Goal: Task Accomplishment & Management: Manage account settings

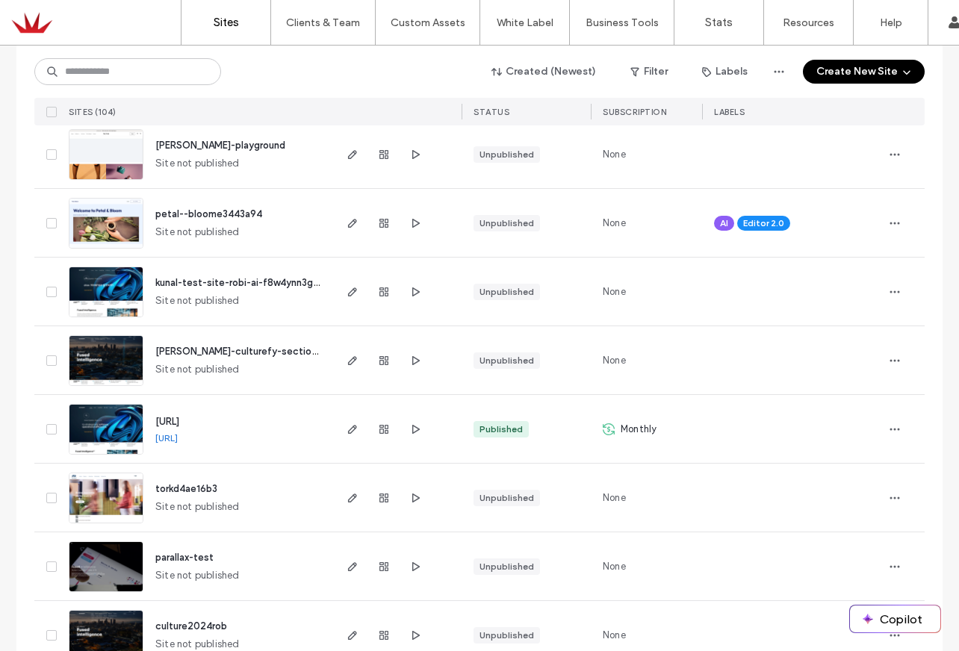
scroll to position [193, 0]
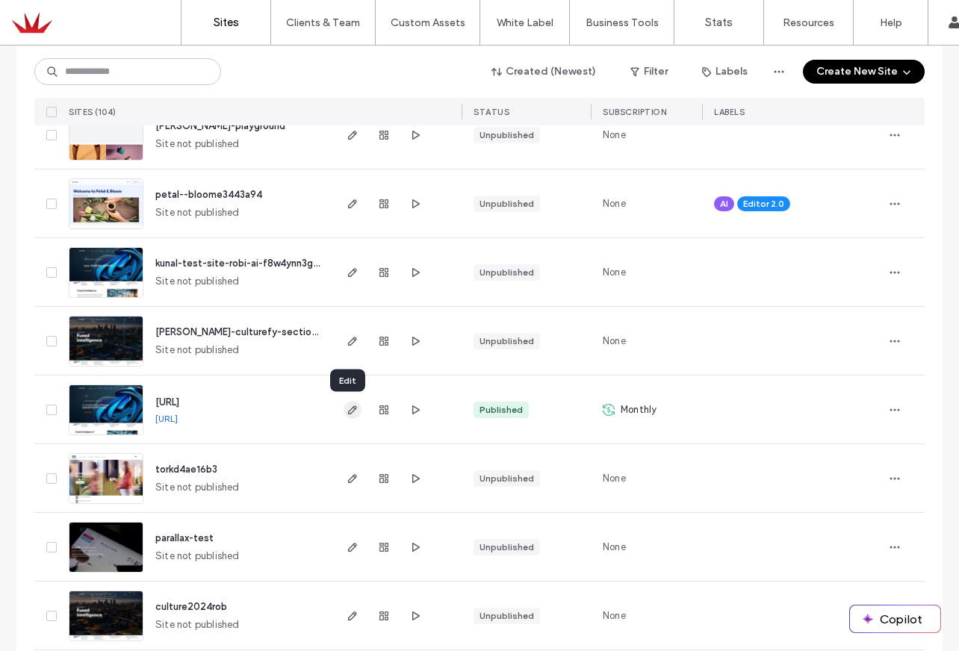
click at [348, 410] on use "button" at bounding box center [352, 409] width 9 height 9
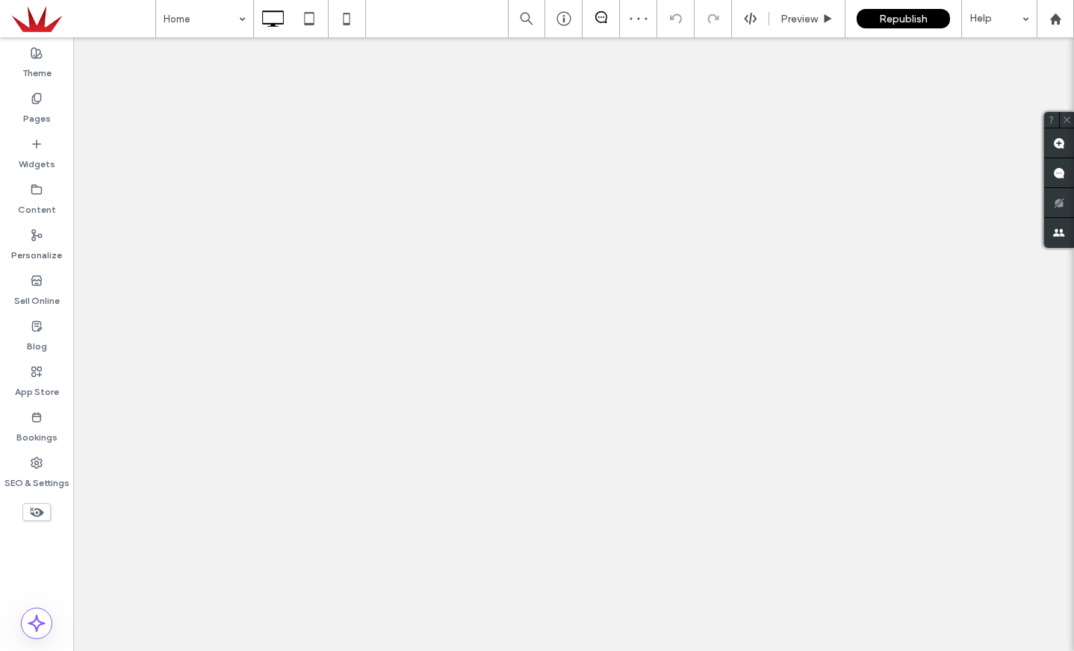
click at [34, 108] on label "Pages" at bounding box center [37, 115] width 28 height 21
click at [38, 107] on label "Pages" at bounding box center [37, 115] width 28 height 21
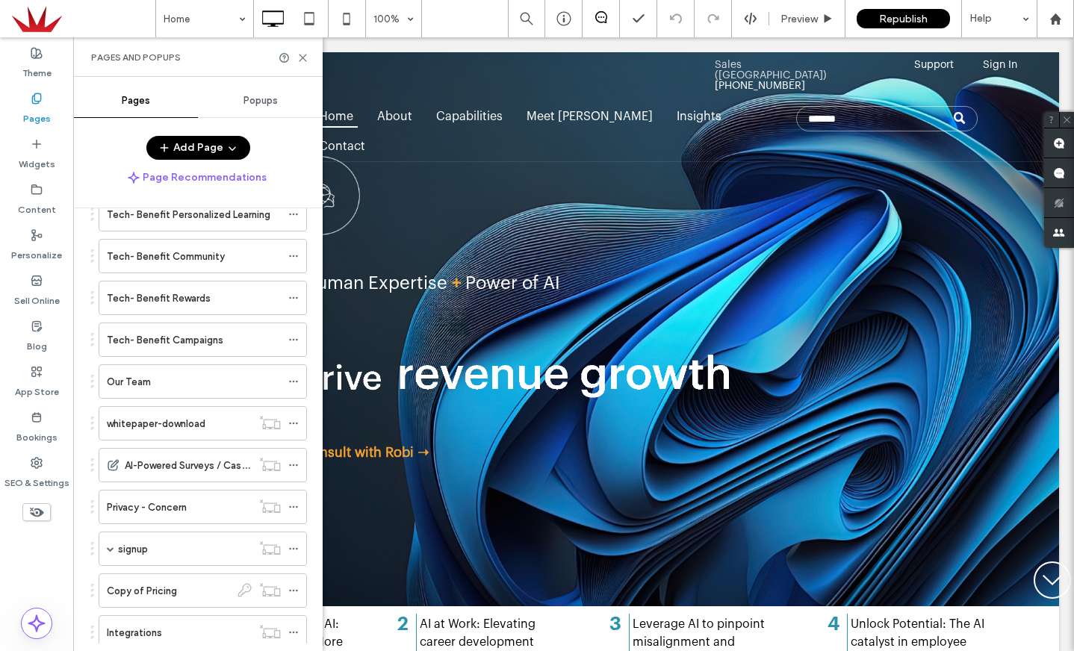
scroll to position [2005, 0]
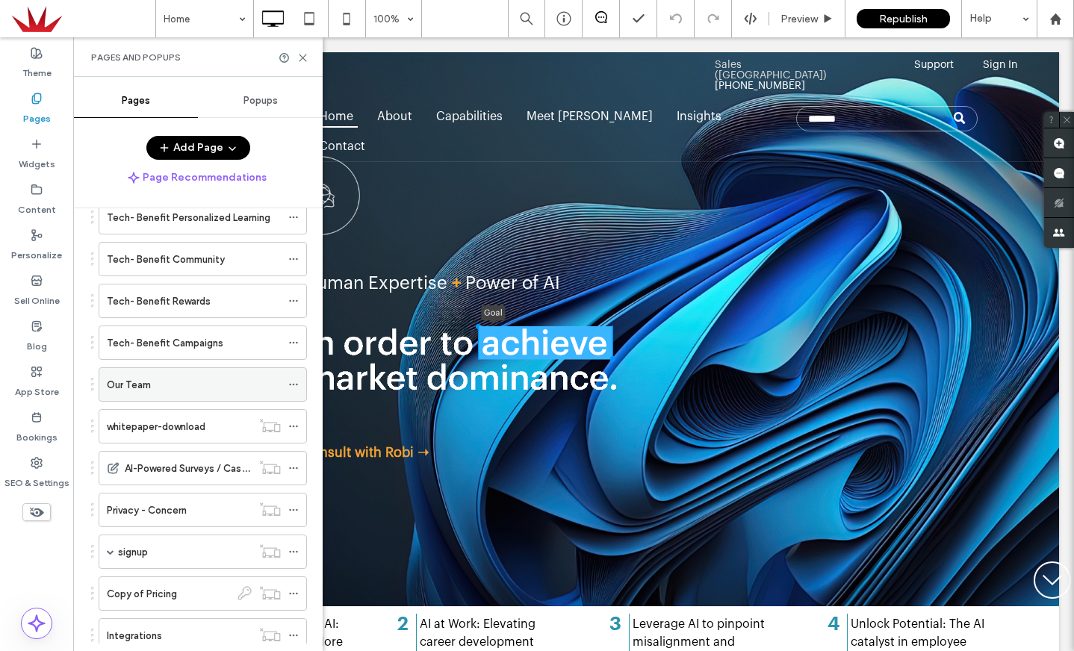
click at [166, 382] on div "Our Team" at bounding box center [194, 385] width 174 height 16
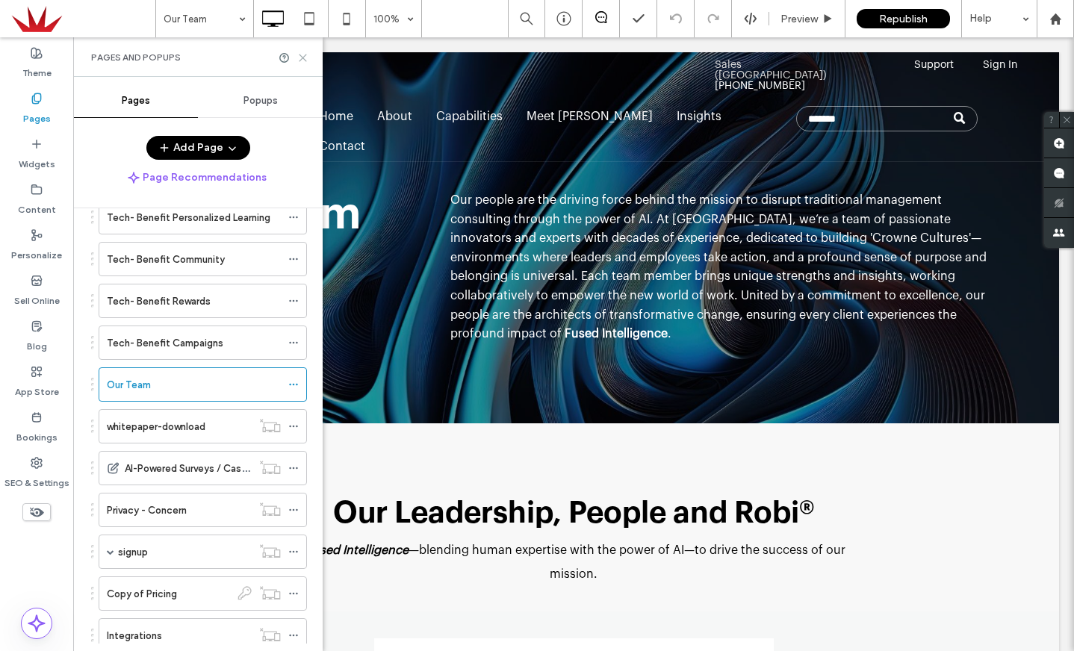
drag, startPoint x: 302, startPoint y: 57, endPoint x: 229, endPoint y: 21, distance: 81.5
click at [302, 57] on use at bounding box center [302, 58] width 7 height 7
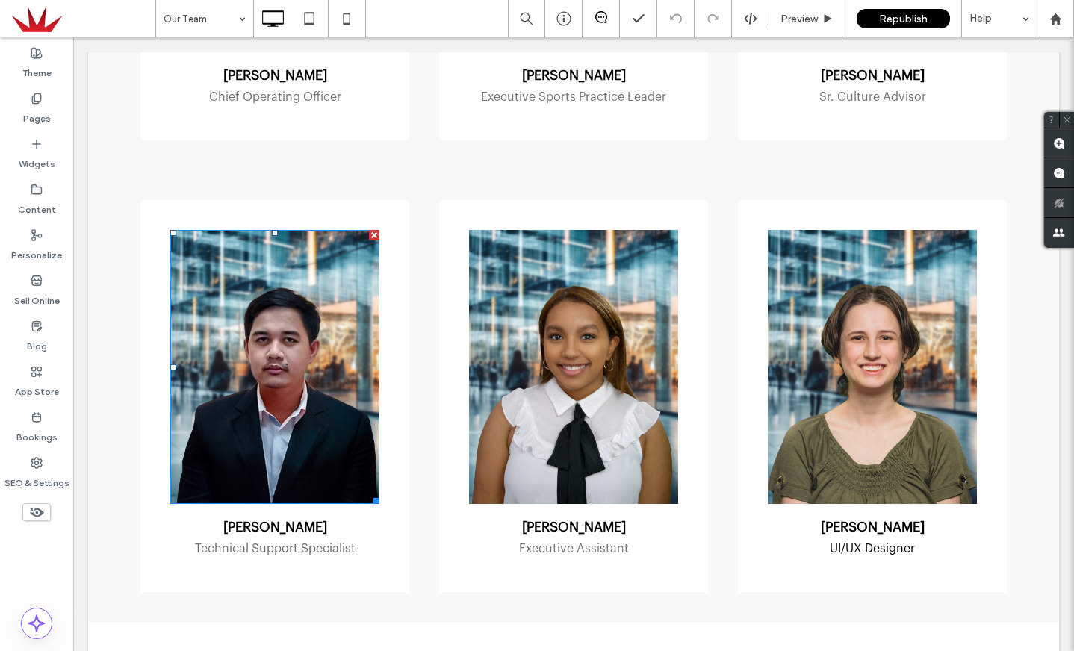
scroll to position [1505, 0]
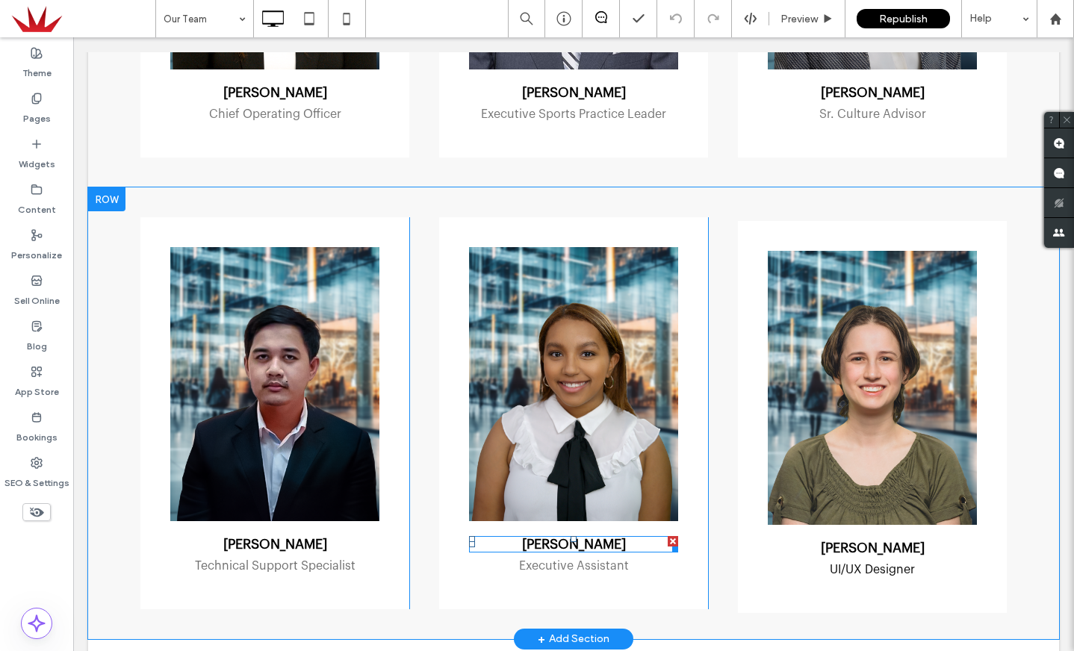
click at [559, 538] on span "Madison Reid" at bounding box center [574, 544] width 104 height 13
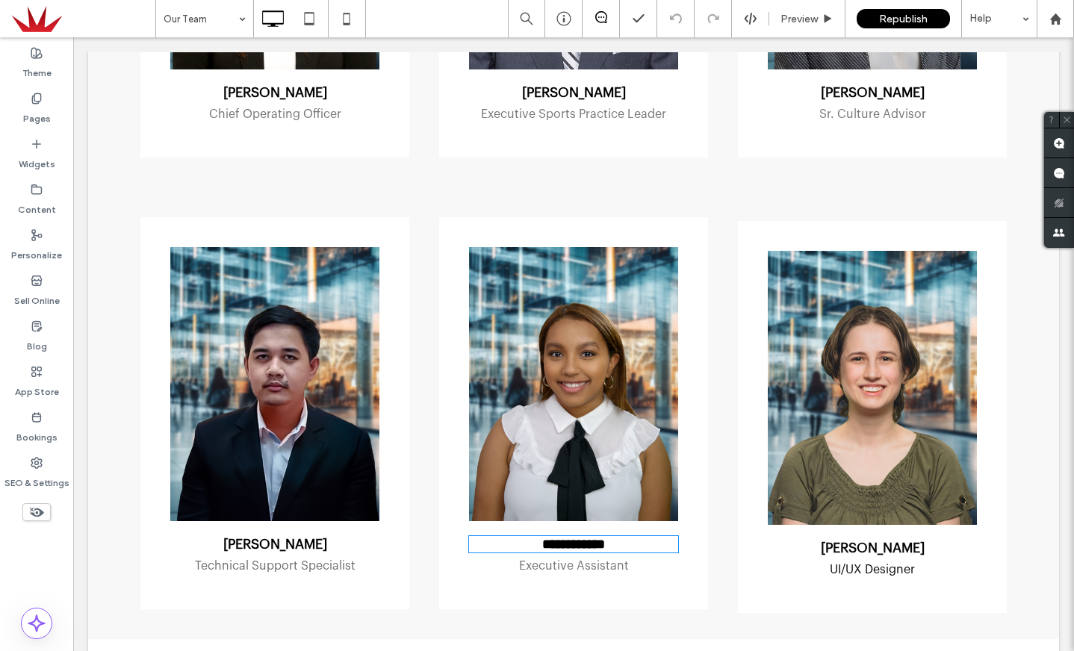
type input "**********"
type input "**"
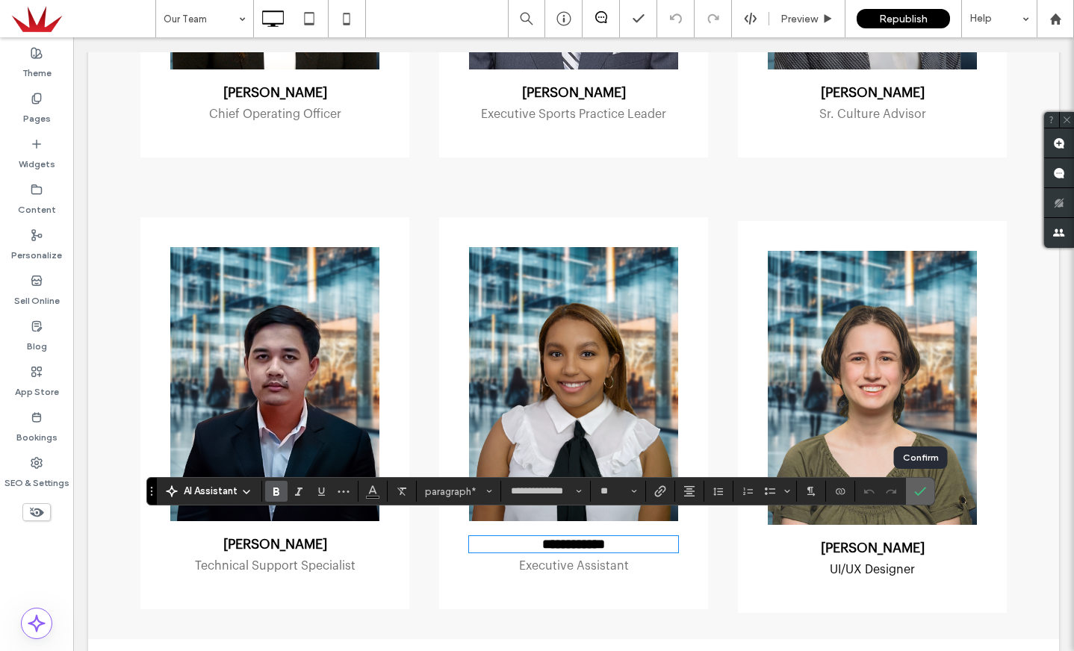
click at [923, 491] on icon "Confirm" at bounding box center [920, 491] width 12 height 12
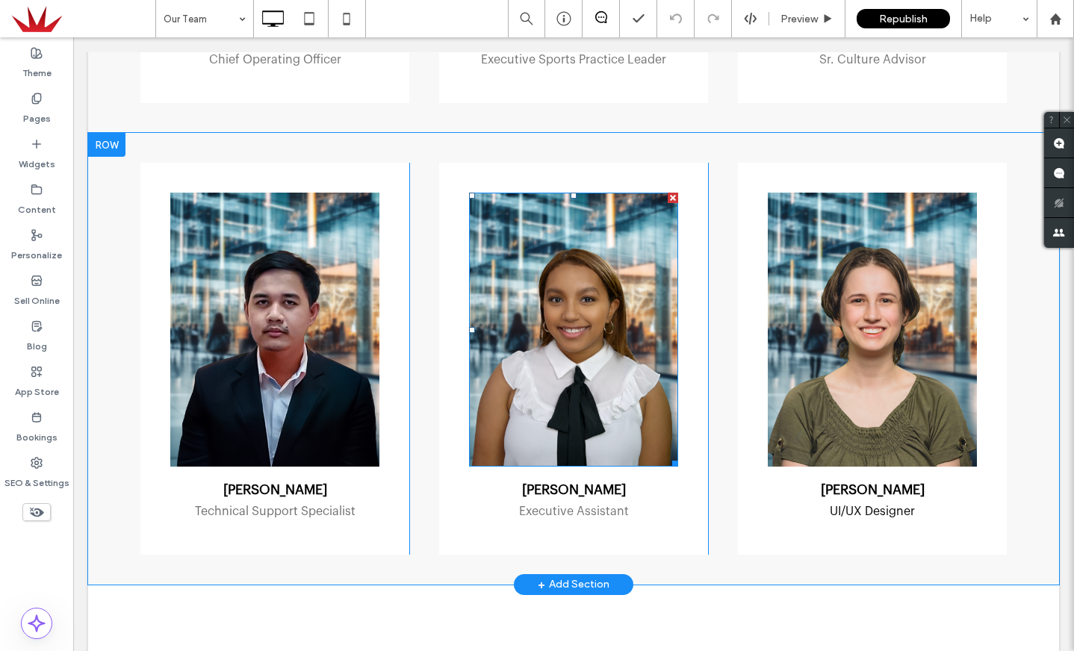
scroll to position [1560, 0]
click at [672, 192] on div at bounding box center [672, 197] width 10 height 10
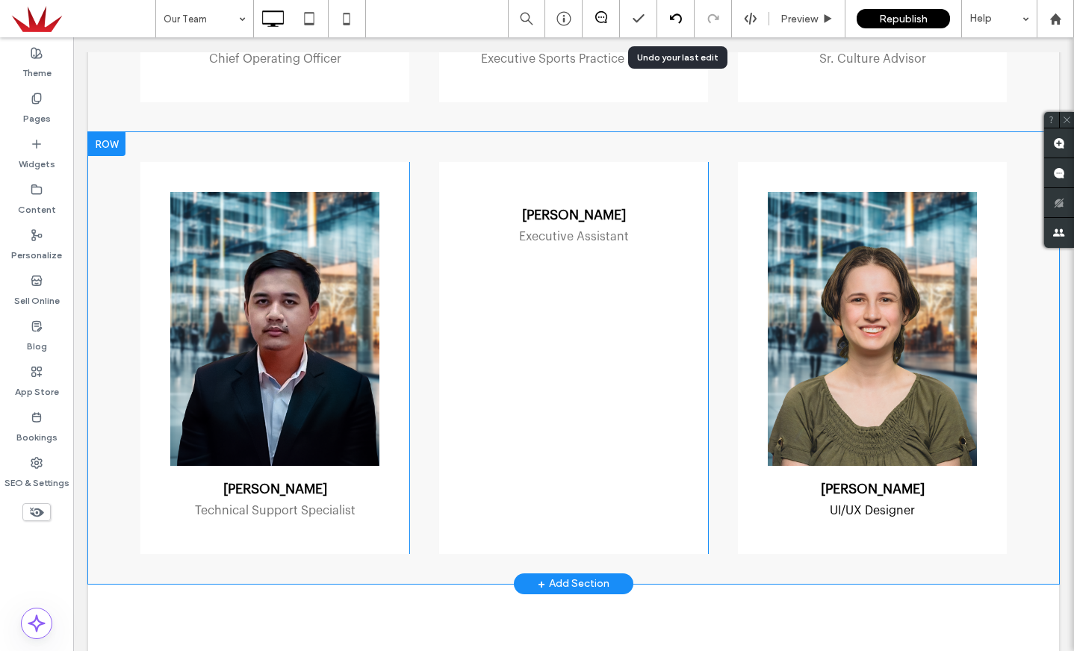
click at [675, 16] on icon at bounding box center [676, 19] width 12 height 12
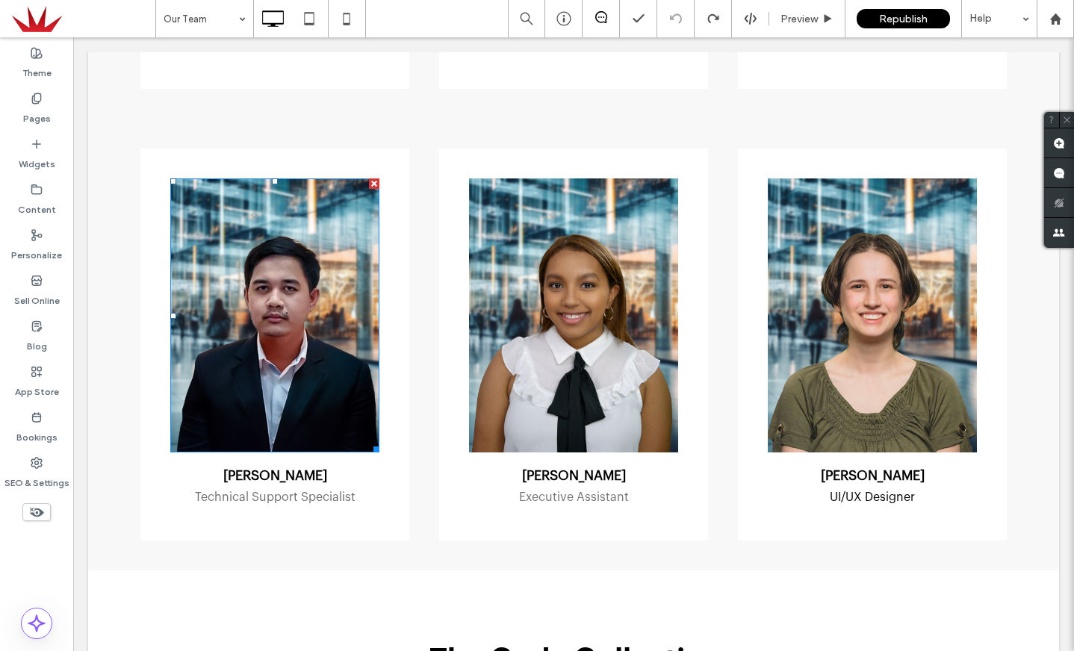
scroll to position [1575, 0]
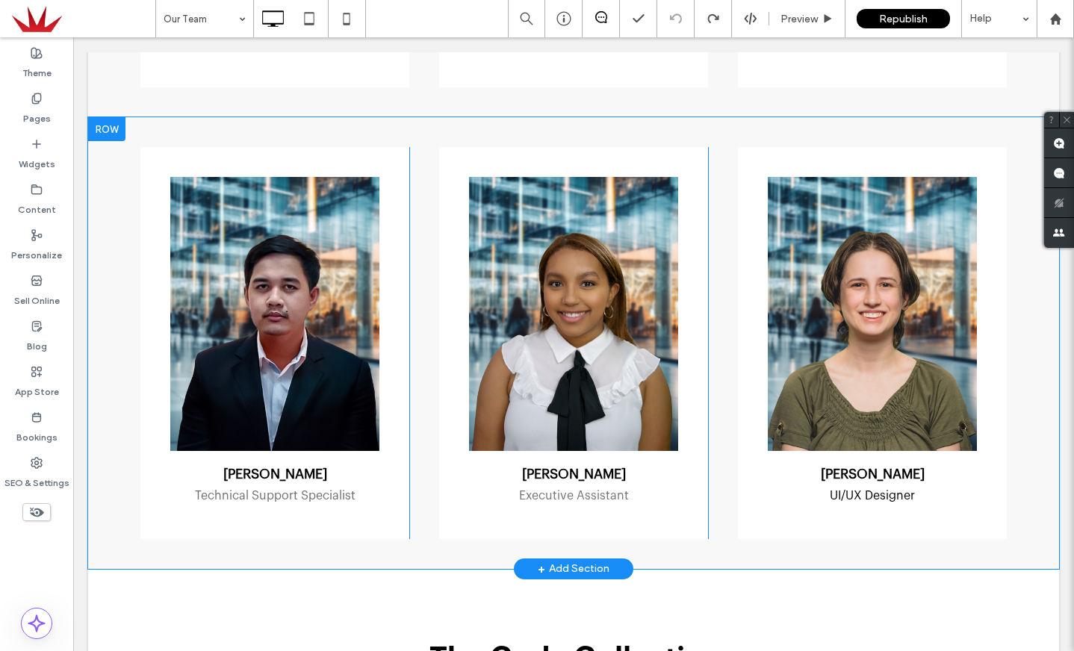
click at [105, 117] on div at bounding box center [106, 129] width 37 height 24
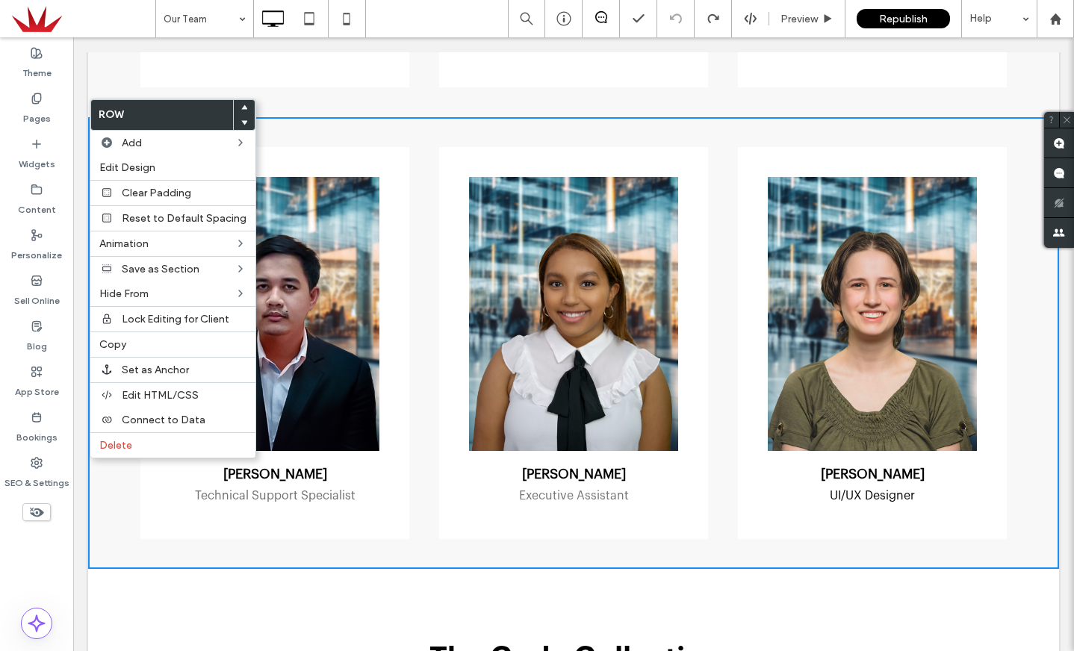
click at [426, 120] on div "Kristian Siochi Technical Support Specialist Click To Paste Madison Reid Execut…" at bounding box center [573, 342] width 971 height 451
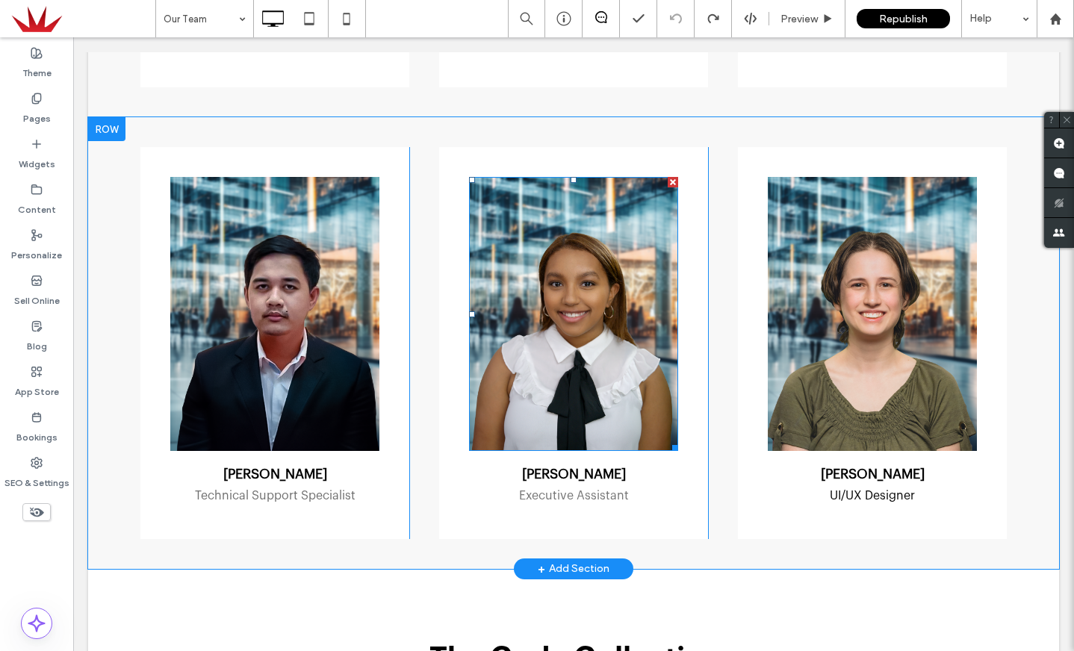
click at [671, 177] on div at bounding box center [672, 182] width 10 height 10
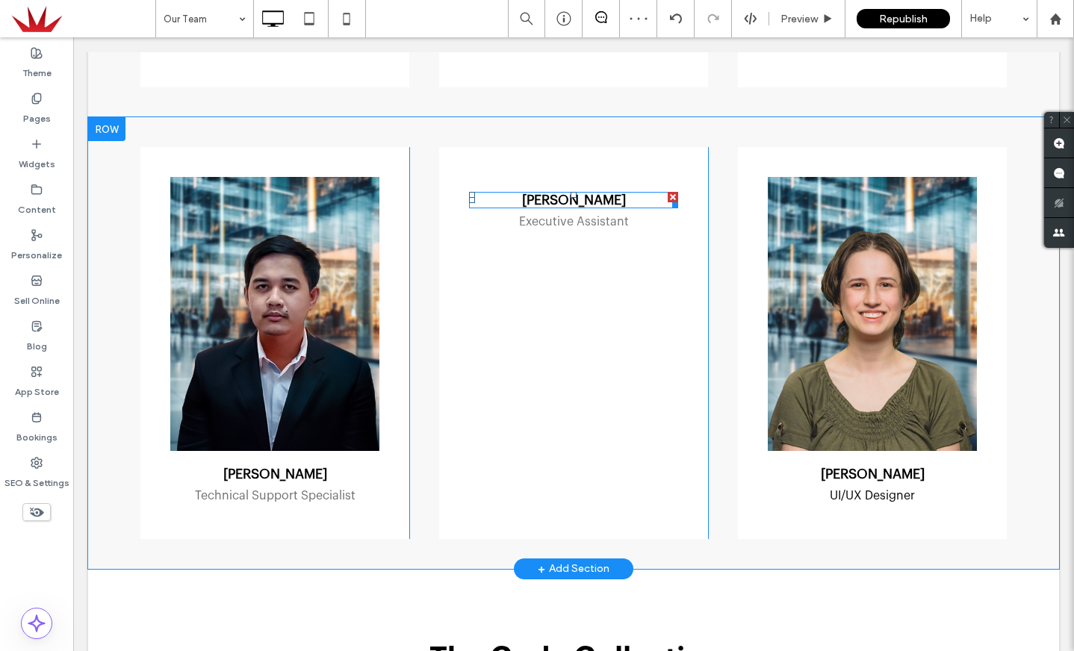
click at [672, 197] on div at bounding box center [672, 202] width 11 height 11
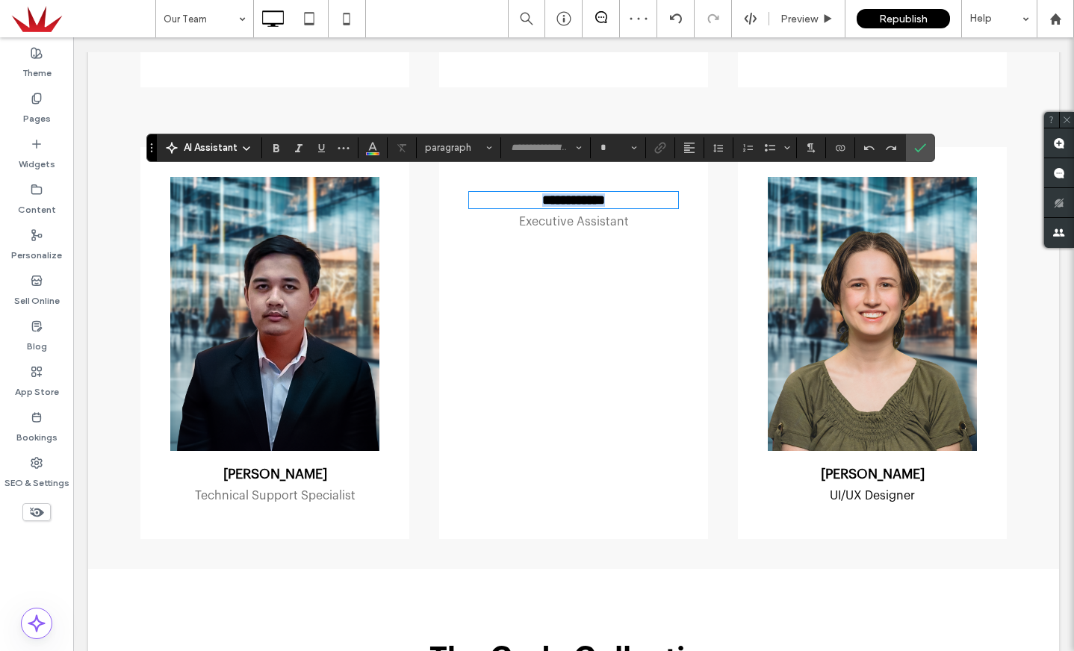
type input "**********"
type input "**"
click at [918, 146] on icon "Confirm" at bounding box center [920, 148] width 12 height 12
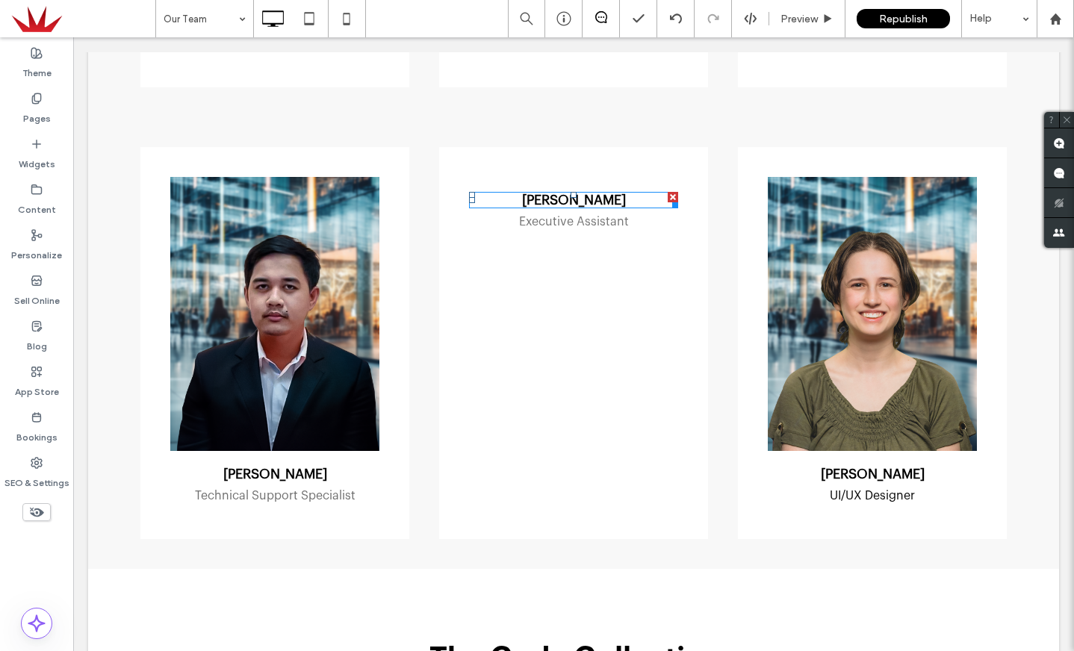
click at [674, 192] on div at bounding box center [672, 197] width 10 height 10
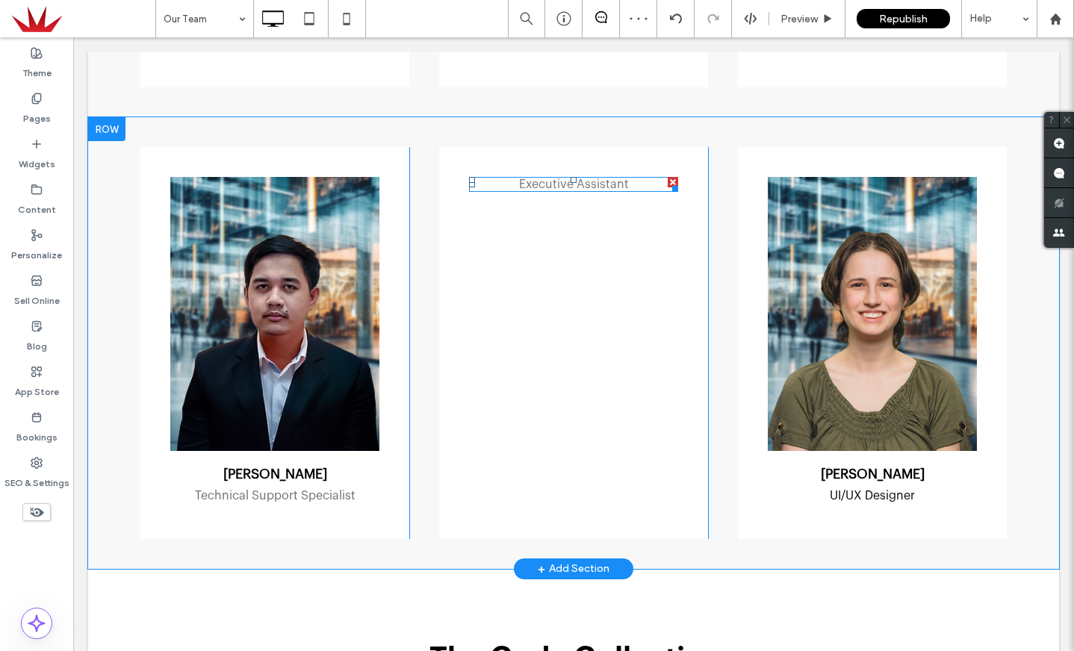
click at [673, 177] on div at bounding box center [672, 182] width 10 height 10
click at [702, 147] on div at bounding box center [702, 152] width 10 height 10
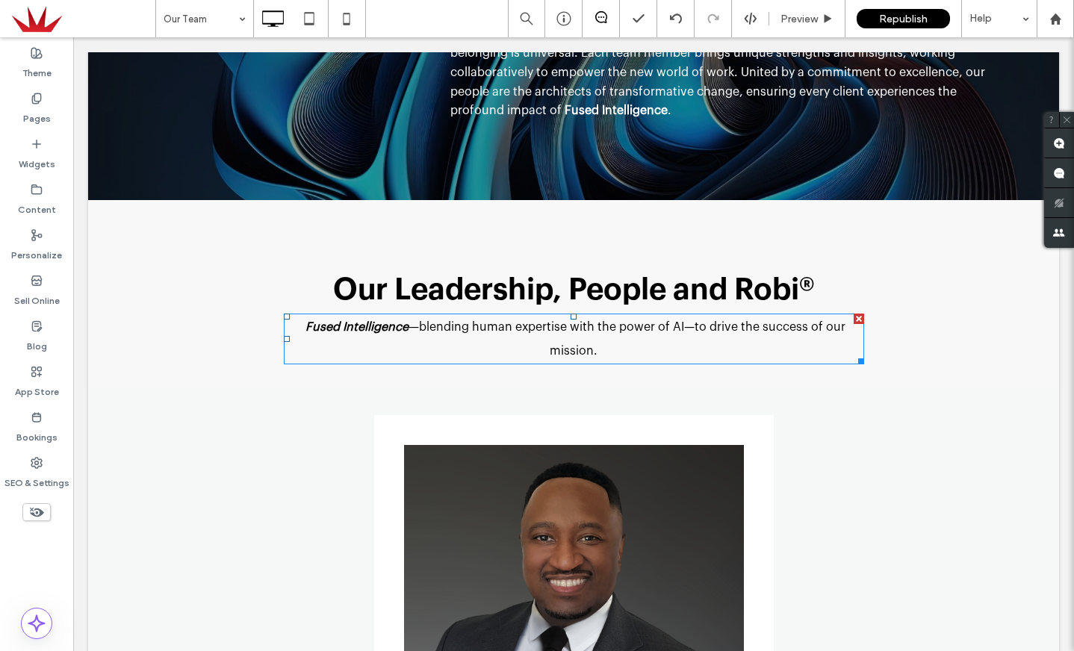
scroll to position [194, 0]
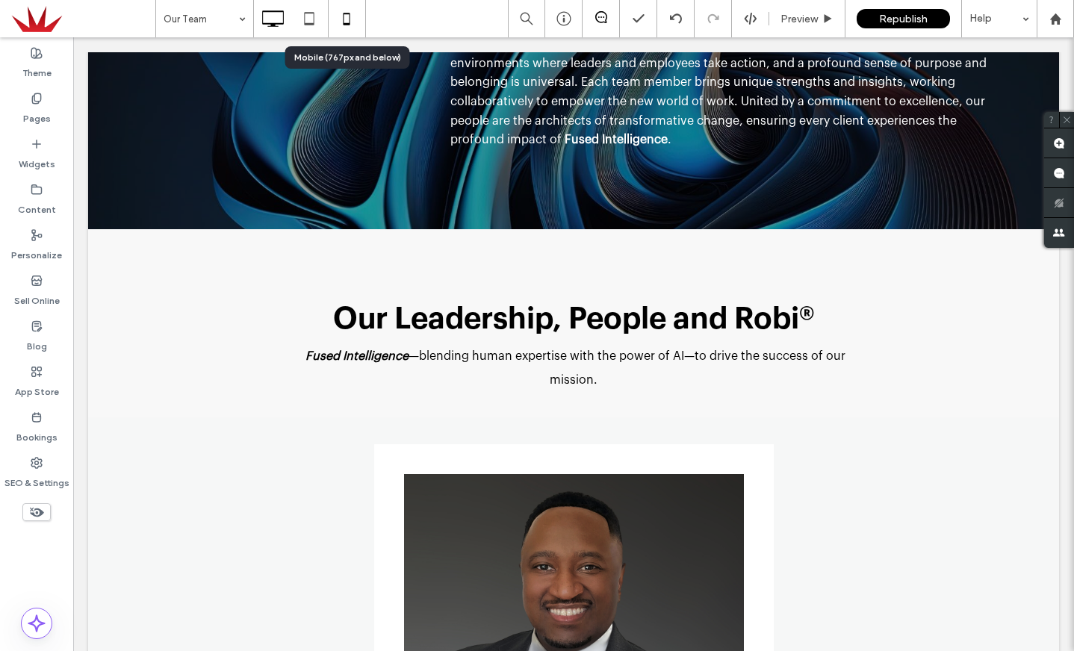
click at [349, 18] on icon at bounding box center [346, 19] width 30 height 30
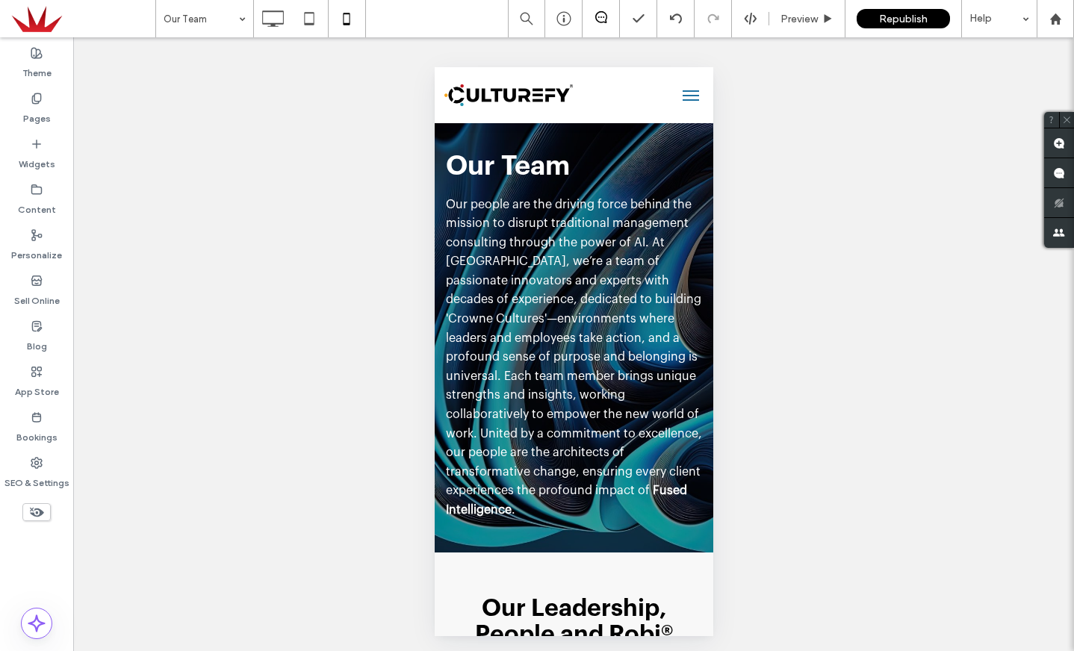
scroll to position [0, 0]
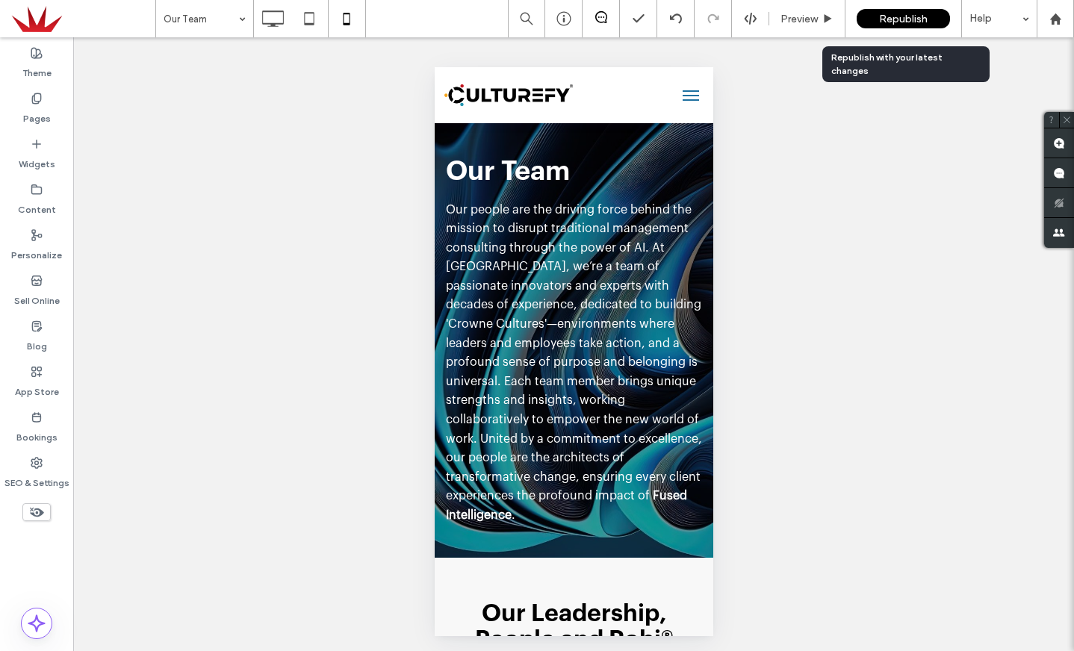
click at [900, 18] on span "Republish" at bounding box center [903, 19] width 49 height 13
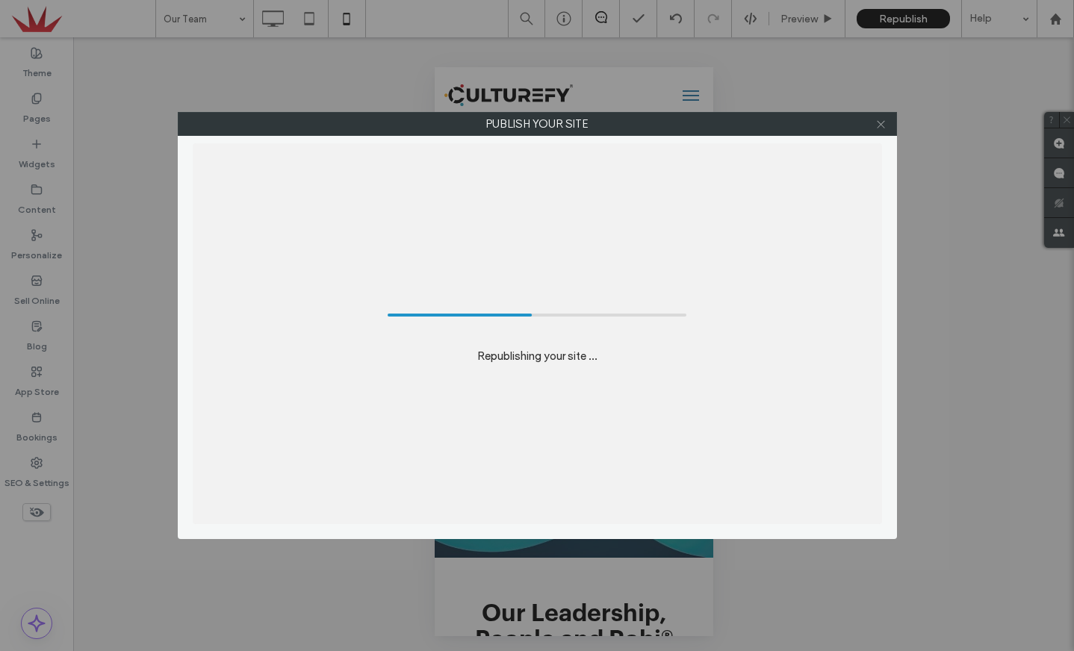
click at [882, 124] on icon at bounding box center [880, 124] width 11 height 11
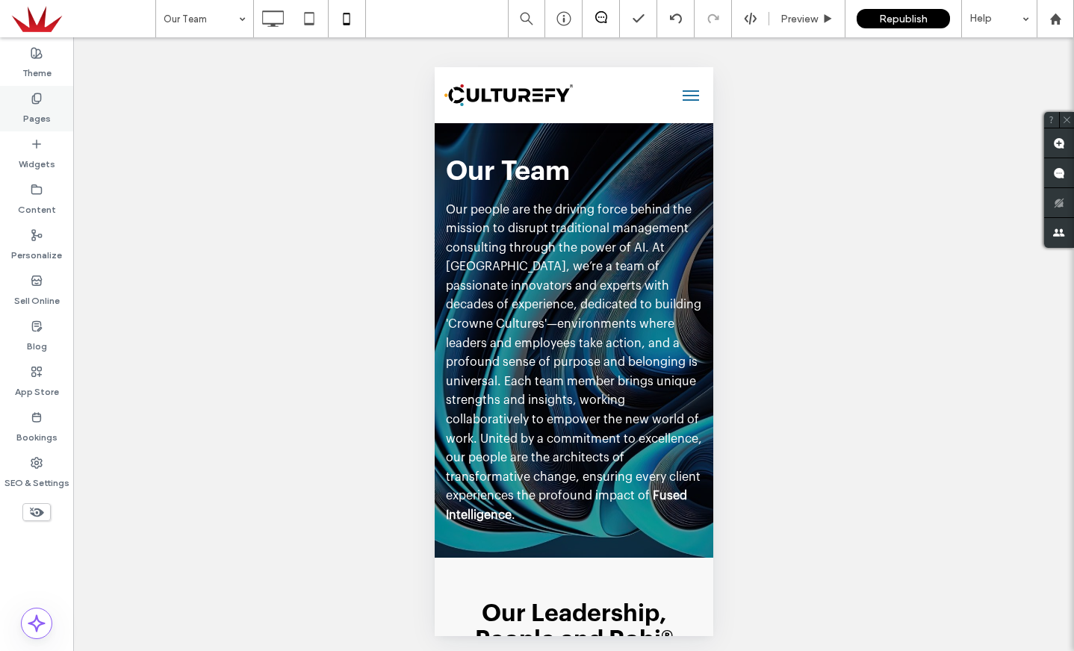
click at [35, 103] on use at bounding box center [36, 98] width 8 height 10
click at [36, 106] on label "Pages" at bounding box center [37, 115] width 28 height 21
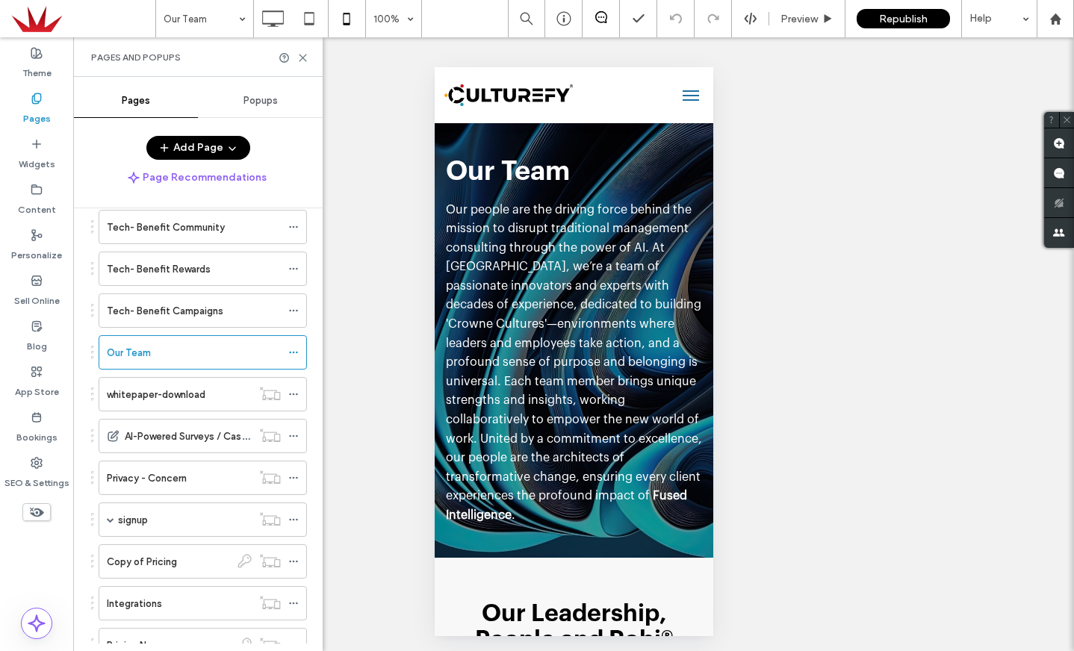
scroll to position [2040, 0]
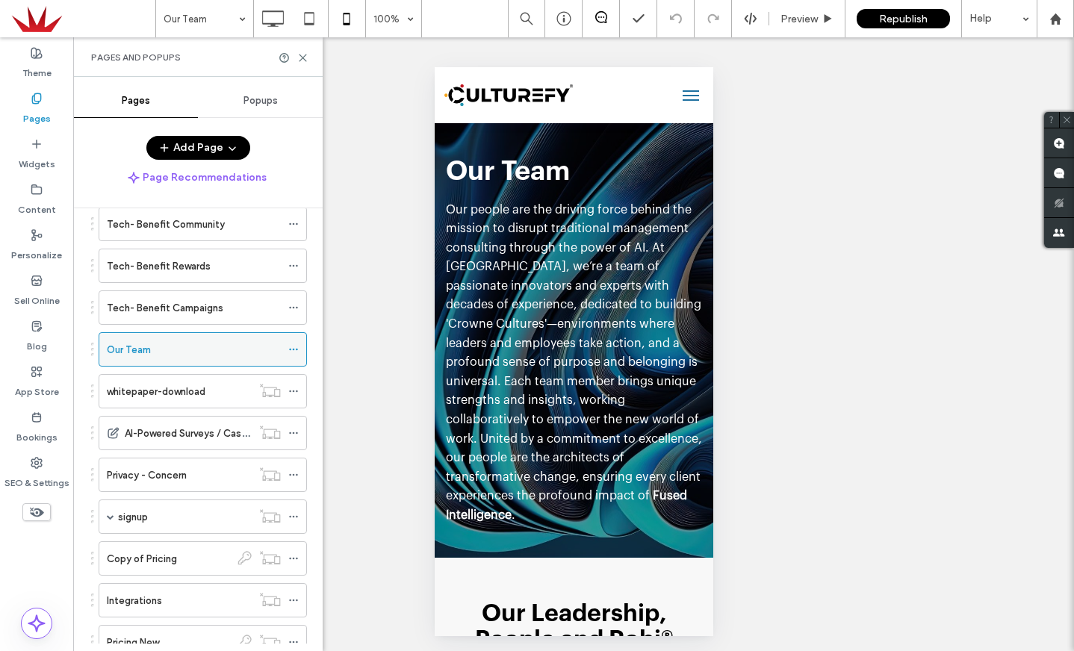
click at [292, 348] on icon at bounding box center [293, 349] width 10 height 10
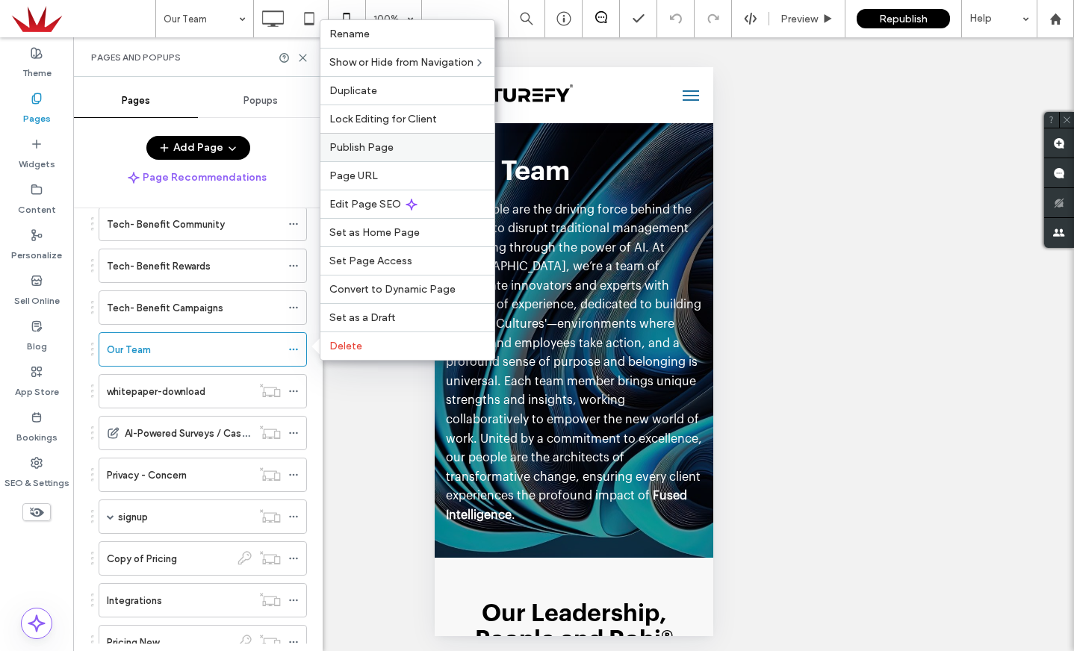
click at [360, 148] on span "Publish Page" at bounding box center [361, 147] width 64 height 13
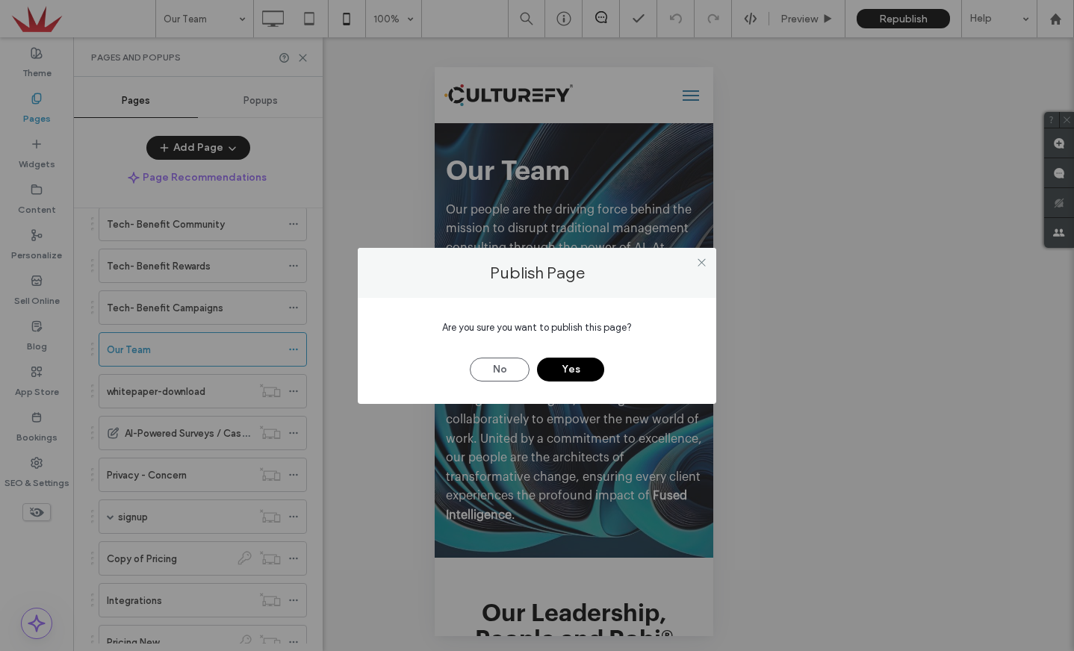
click at [576, 365] on button "Yes" at bounding box center [570, 370] width 67 height 24
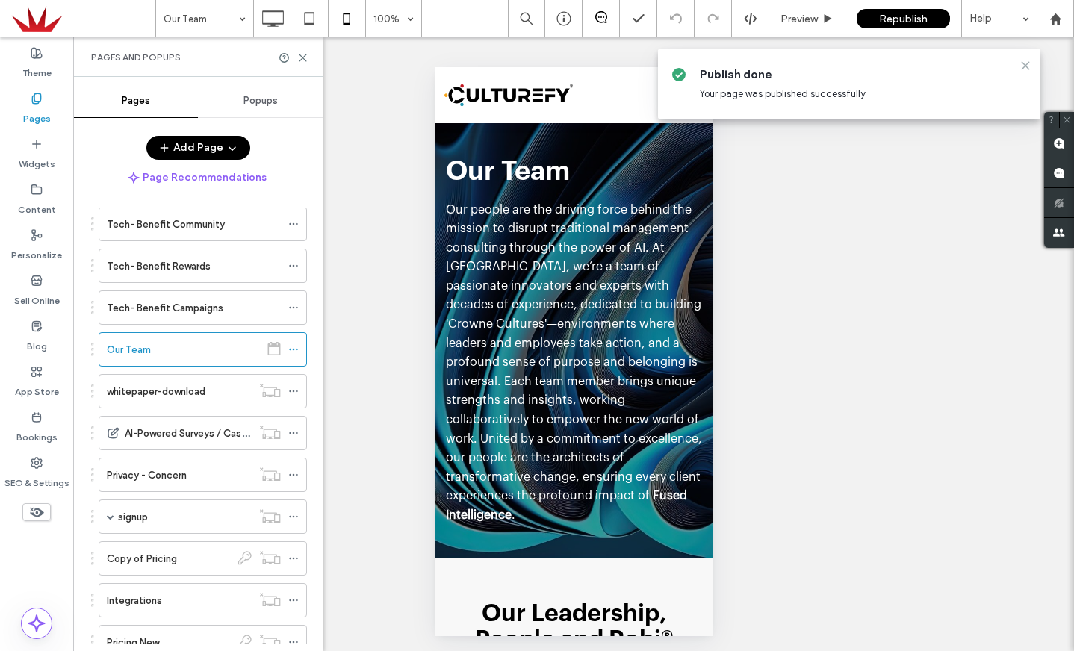
click at [1027, 64] on div "Unhide? Yes Unhide? Yes Unhide? Yes Unhide? Yes Unhide? Yes Unhide? Yes Unhide?…" at bounding box center [573, 345] width 1000 height 617
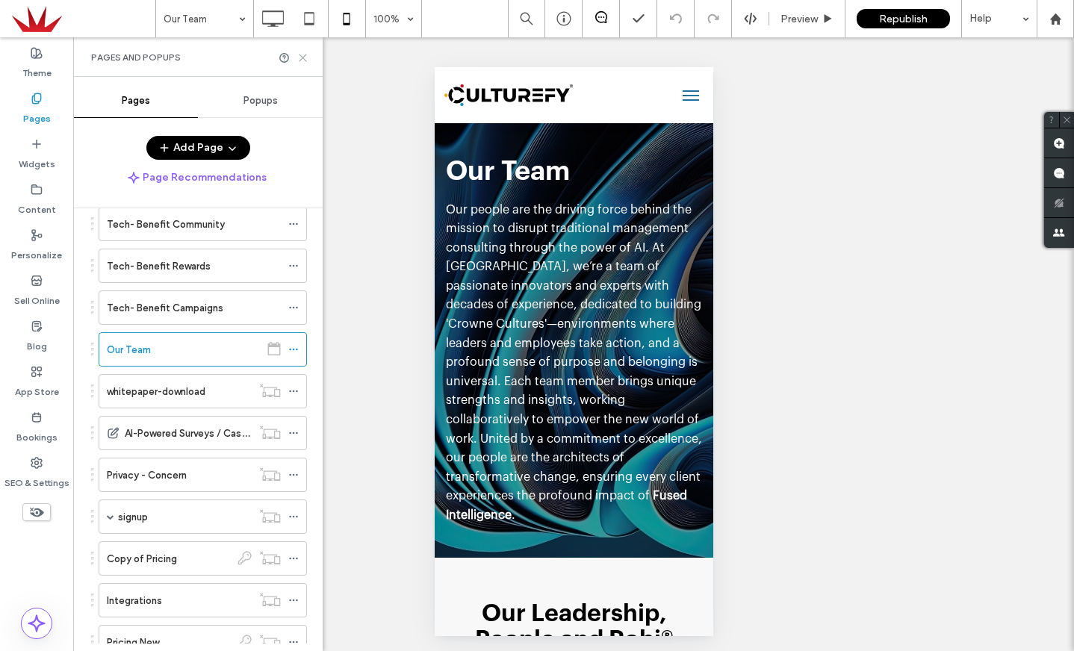
click at [302, 58] on use at bounding box center [302, 58] width 7 height 7
